Goal: Task Accomplishment & Management: Complete application form

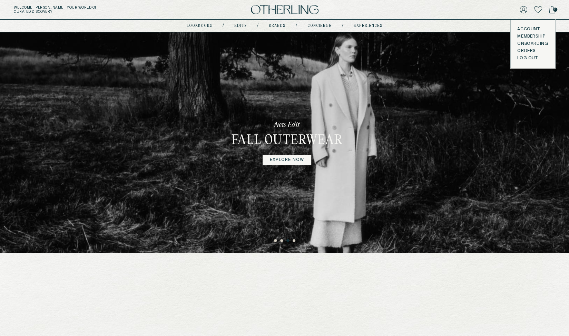
click at [529, 59] on button "LOG OUT" at bounding box center [527, 59] width 20 height 6
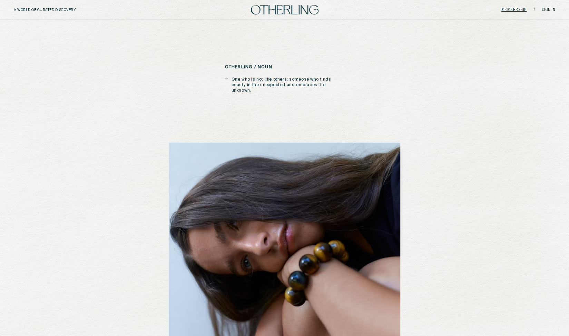
click at [512, 9] on link "Membership" at bounding box center [514, 10] width 26 height 4
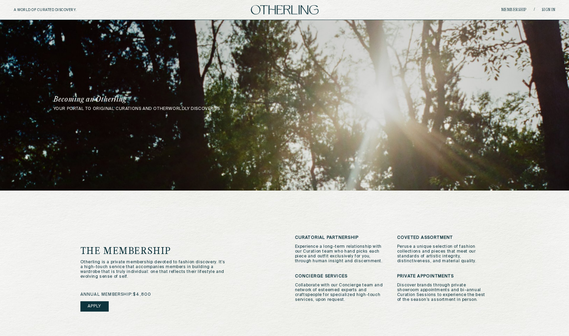
click at [98, 305] on link "Apply" at bounding box center [94, 307] width 28 height 10
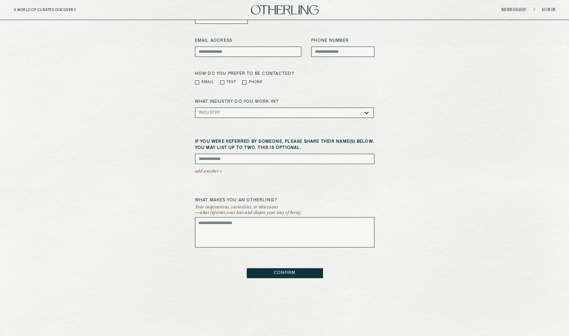
scroll to position [225, 0]
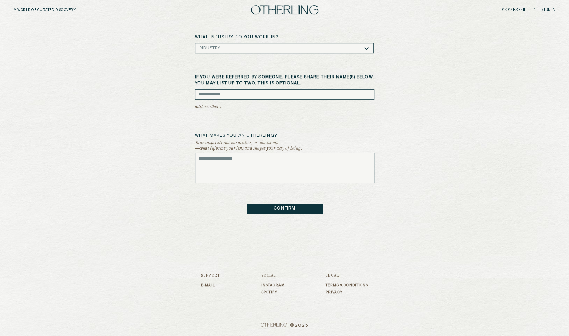
click at [282, 207] on button "CONFIRM" at bounding box center [285, 209] width 76 height 10
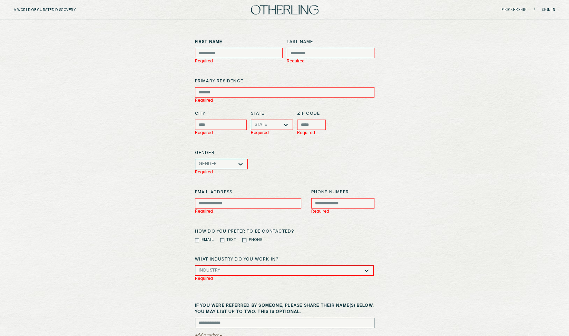
scroll to position [35, 0]
click at [454, 79] on div "First Name Required Last Name Required primary residence Required City Required…" at bounding box center [284, 239] width 541 height 403
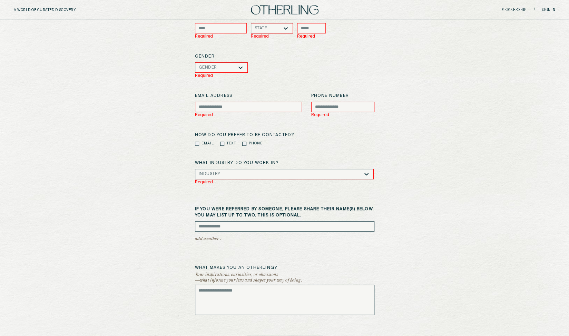
scroll to position [124, 0]
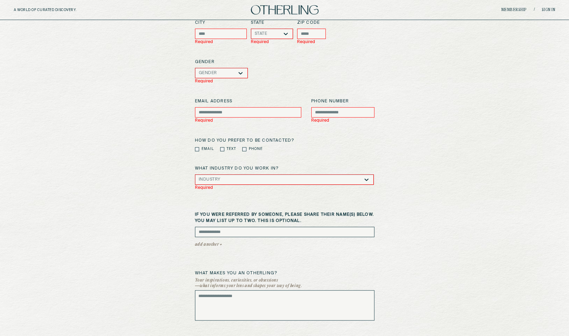
click at [257, 211] on form "First Name Required Last Name Required primary residence Required City Required…" at bounding box center [284, 149] width 179 height 403
click at [253, 216] on label "If you were referred by someone, please share their name(s) below. You may list…" at bounding box center [284, 218] width 179 height 12
click at [413, 173] on div "First Name Required Last Name Required primary residence Required City Required…" at bounding box center [284, 149] width 541 height 403
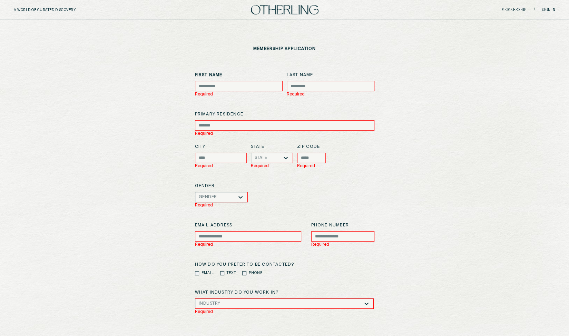
scroll to position [0, 0]
click at [102, 41] on div "membership application First Name Required Last Name Required primary residence…" at bounding box center [284, 261] width 569 height 482
click at [277, 48] on p "membership application" at bounding box center [284, 49] width 62 height 5
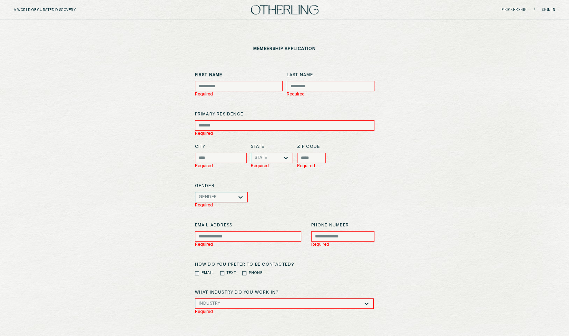
click at [424, 57] on div "membership application First Name Required Last Name Required primary residence…" at bounding box center [284, 261] width 569 height 482
click at [482, 106] on div "First Name Required Last Name Required primary residence Required City Required…" at bounding box center [284, 273] width 541 height 403
click at [546, 11] on link "Sign in" at bounding box center [549, 10] width 14 height 4
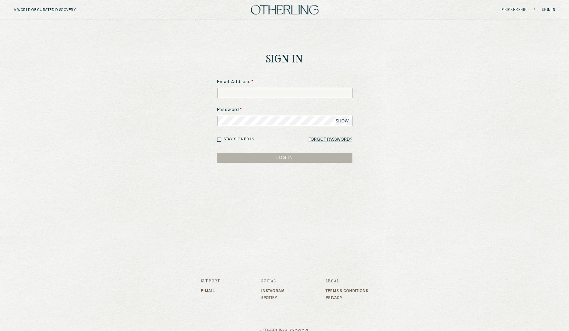
click at [511, 8] on link "Membership" at bounding box center [514, 10] width 26 height 4
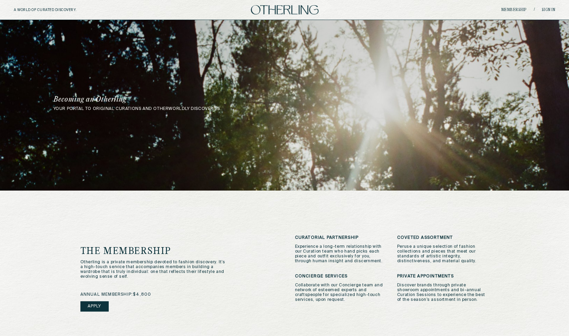
click at [95, 303] on link "Apply" at bounding box center [94, 307] width 28 height 10
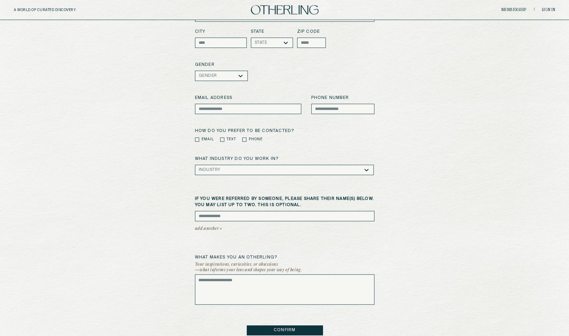
scroll to position [104, 0]
click at [450, 142] on div "First Name Last Name primary residence City State State zip code Gender Gender …" at bounding box center [284, 152] width 541 height 366
click at [242, 215] on input at bounding box center [284, 215] width 179 height 10
click at [197, 229] on button "add another +" at bounding box center [208, 229] width 27 height 10
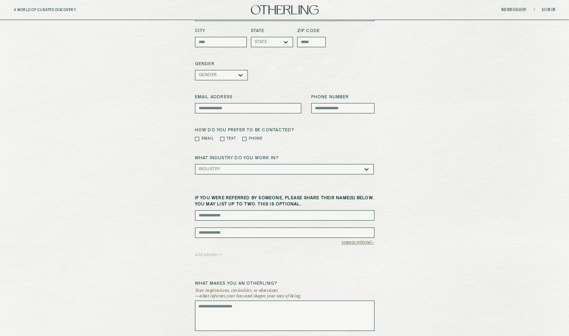
click at [358, 243] on button "remove referral -" at bounding box center [358, 243] width 32 height 10
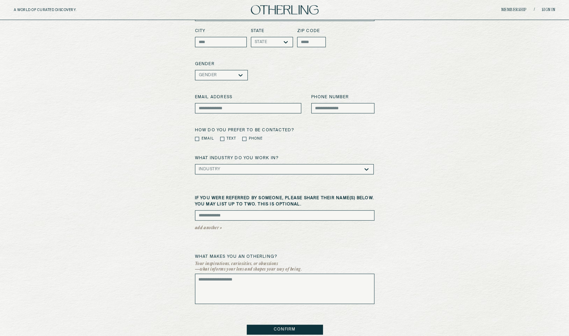
click at [407, 208] on div "First Name Last Name primary residence City State State zip code Gender Gender …" at bounding box center [284, 152] width 541 height 366
click at [222, 74] on div at bounding box center [227, 75] width 20 height 5
click at [243, 74] on icon at bounding box center [240, 75] width 7 height 7
click at [358, 80] on div "Gender" at bounding box center [284, 75] width 179 height 10
click at [423, 183] on div "First Name Last Name primary residence City State State zip code Gender Gender …" at bounding box center [284, 152] width 541 height 366
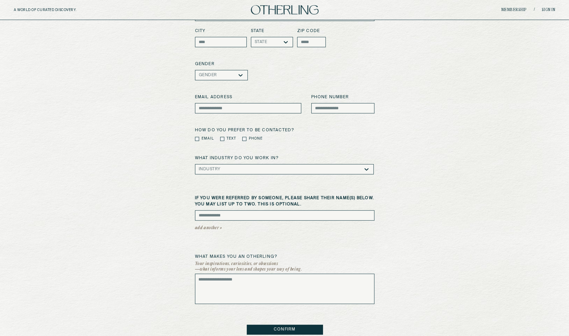
click at [442, 266] on div "First Name Last Name primary residence City State State zip code Gender Gender …" at bounding box center [284, 152] width 541 height 366
drag, startPoint x: 420, startPoint y: 298, endPoint x: 374, endPoint y: 335, distance: 59.3
click at [420, 298] on div "First Name Last Name primary residence City State State zip code Gender Gender …" at bounding box center [284, 152] width 541 height 366
drag, startPoint x: 474, startPoint y: 151, endPoint x: 474, endPoint y: 142, distance: 8.3
click at [474, 151] on div "First Name Last Name primary residence City State State zip code Gender Gender …" at bounding box center [284, 152] width 541 height 366
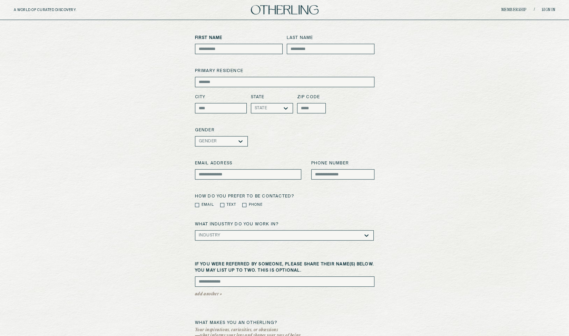
scroll to position [0, 0]
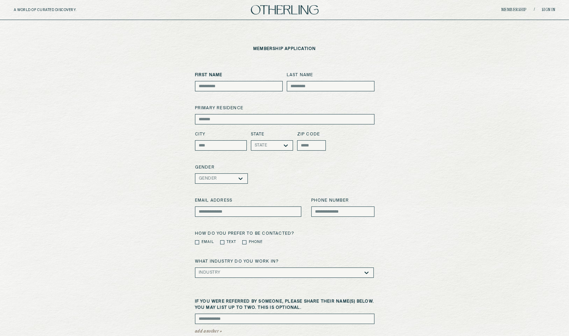
click at [381, 14] on div "A WORLD OF CURATED DISCOVERY. Membership / Sign in" at bounding box center [284, 10] width 569 height 20
click at [308, 75] on label "Last Name" at bounding box center [331, 75] width 88 height 6
click at [297, 73] on label "Last Name" at bounding box center [331, 75] width 88 height 6
drag, startPoint x: 297, startPoint y: 73, endPoint x: 305, endPoint y: 71, distance: 8.1
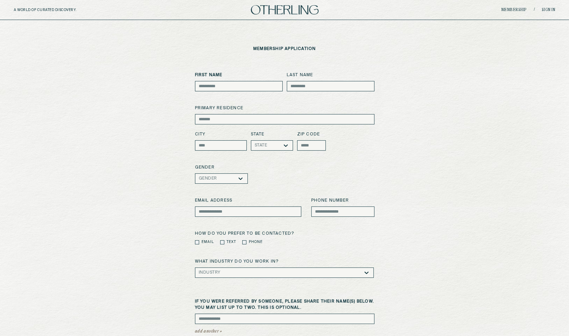
click at [297, 73] on label "Last Name" at bounding box center [331, 75] width 88 height 6
click at [477, 56] on div "membership application First Name Last Name primary residence City State State …" at bounding box center [284, 242] width 569 height 445
click at [224, 46] on div "membership application First Name Last Name primary residence City State State …" at bounding box center [284, 242] width 569 height 445
click at [439, 70] on div "membership application First Name Last Name primary residence City State State …" at bounding box center [284, 242] width 569 height 445
click at [234, 177] on div at bounding box center [227, 178] width 20 height 5
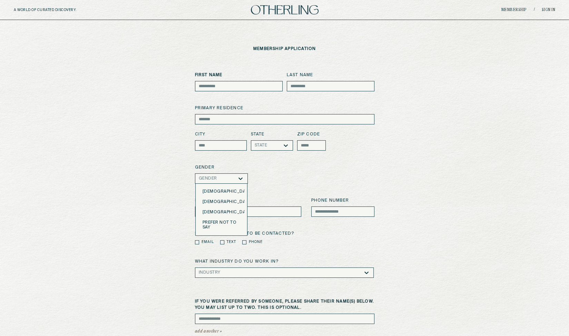
click at [239, 179] on icon at bounding box center [240, 179] width 4 height 2
click at [461, 148] on div "First Name Last Name primary residence City State State zip code Gender Gender …" at bounding box center [284, 255] width 541 height 366
click at [419, 205] on div "First Name Last Name primary residence City State State zip code Gender Gender …" at bounding box center [284, 255] width 541 height 366
click at [431, 203] on div "First Name Last Name primary residence City State State zip code Gender Gender …" at bounding box center [284, 255] width 541 height 366
